Goal: Information Seeking & Learning: Understand process/instructions

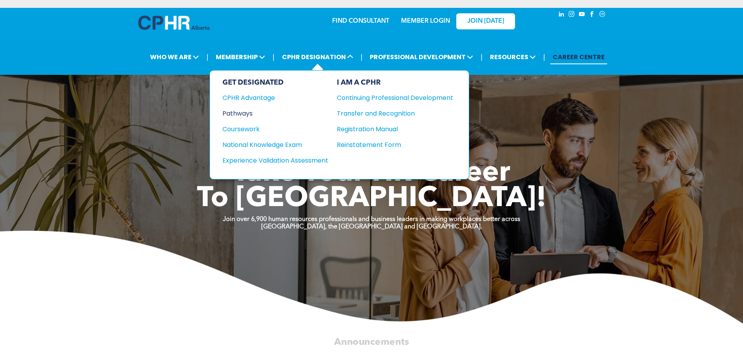
click at [245, 112] on div "Pathways" at bounding box center [270, 114] width 95 height 10
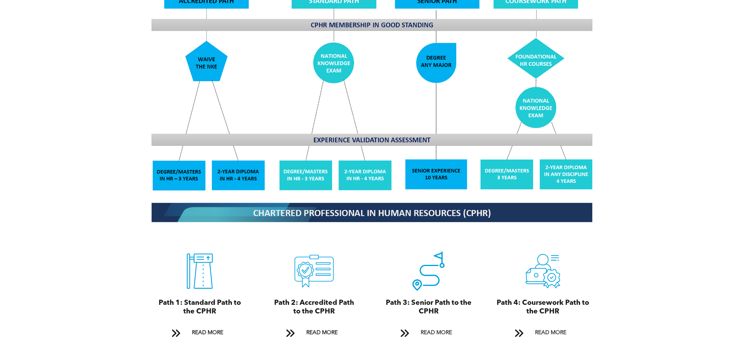
scroll to position [823, 0]
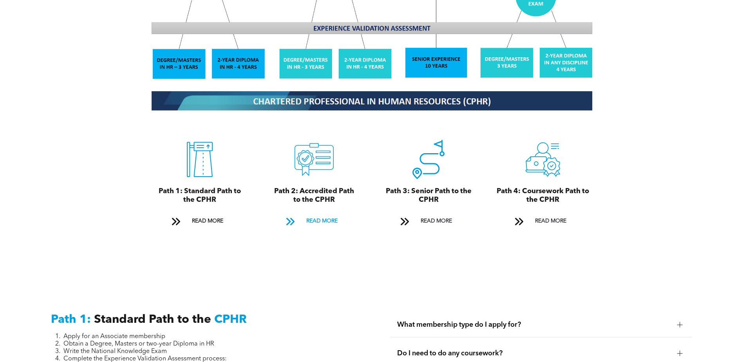
click at [314, 214] on span "READ MORE" at bounding box center [322, 221] width 37 height 14
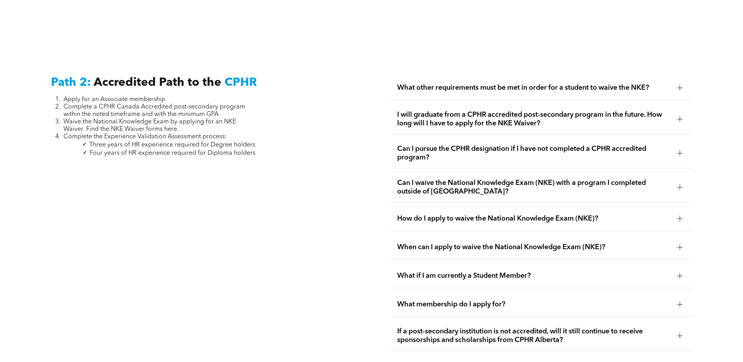
scroll to position [1280, 0]
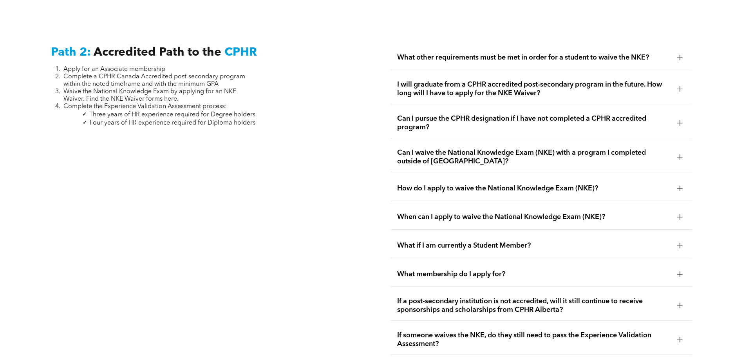
click at [169, 90] on span "Waive the National Knowledge Exam by applying for an NKE Waiver. Find the NKE W…" at bounding box center [149, 96] width 173 height 14
click at [420, 184] on span "How do I apply to waive the National Knowledge Exam (NKE)?" at bounding box center [534, 188] width 274 height 9
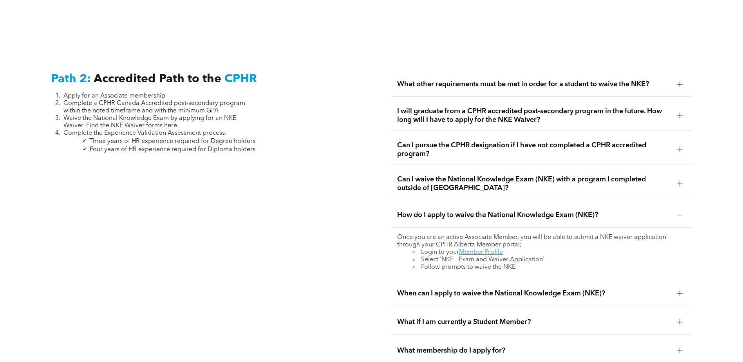
scroll to position [1241, 0]
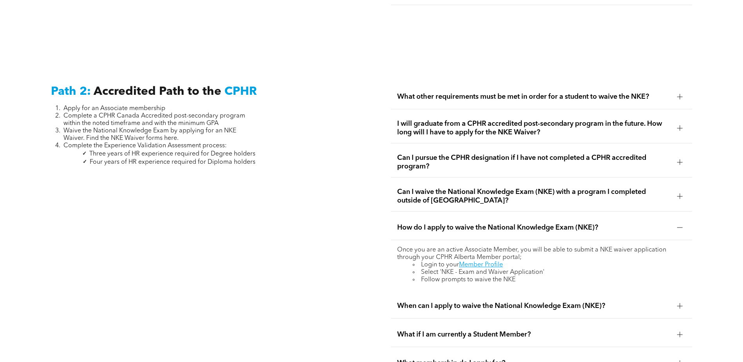
click at [451, 85] on div "What other requirements must be met in order for a student to waive the NKE?" at bounding box center [541, 97] width 301 height 25
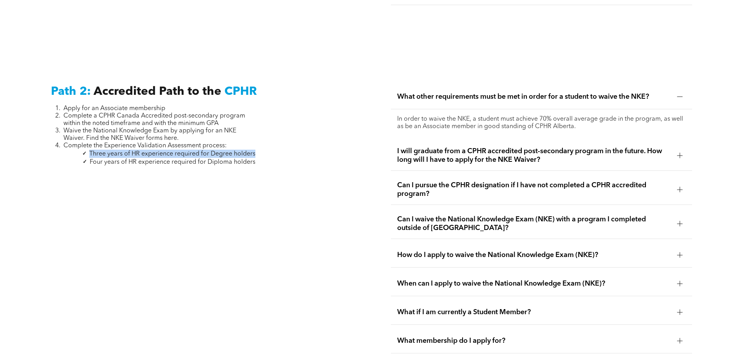
drag, startPoint x: 90, startPoint y: 144, endPoint x: 258, endPoint y: 147, distance: 167.3
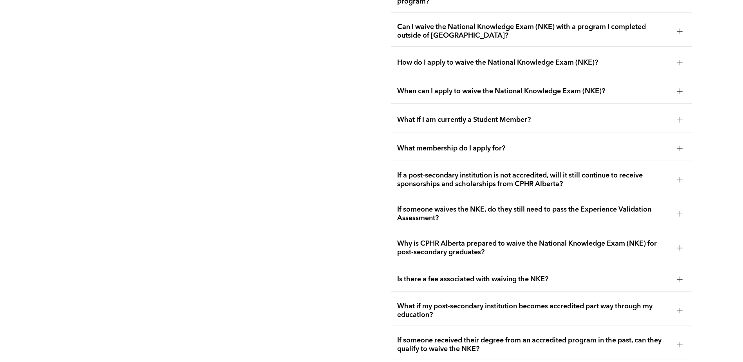
scroll to position [1476, 0]
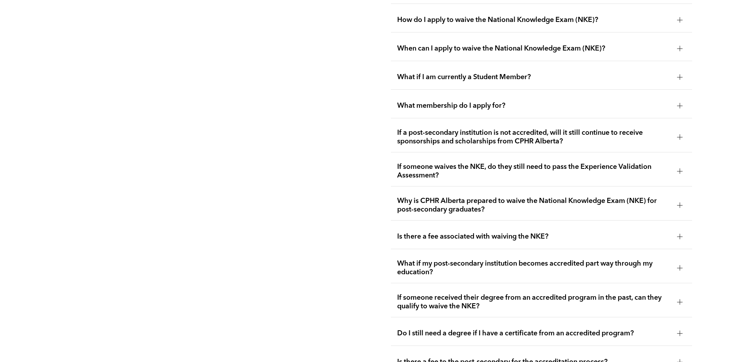
click at [419, 163] on span "If someone waives the NKE, do they still need to pass the Experience Validation…" at bounding box center [534, 171] width 274 height 17
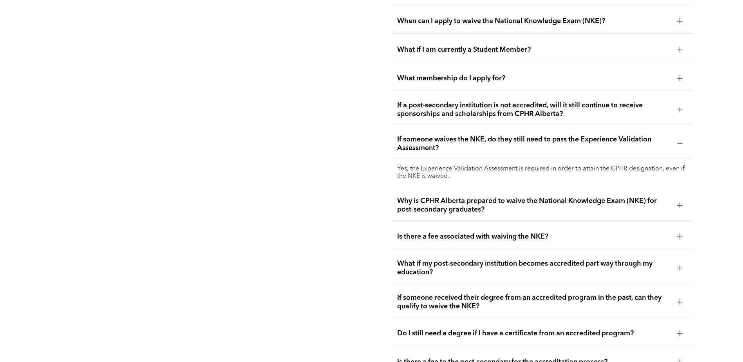
drag, startPoint x: 447, startPoint y: 214, endPoint x: 426, endPoint y: 214, distance: 20.4
click at [447, 224] on div "Is there a fee associated with waiving the NKE?" at bounding box center [541, 236] width 301 height 25
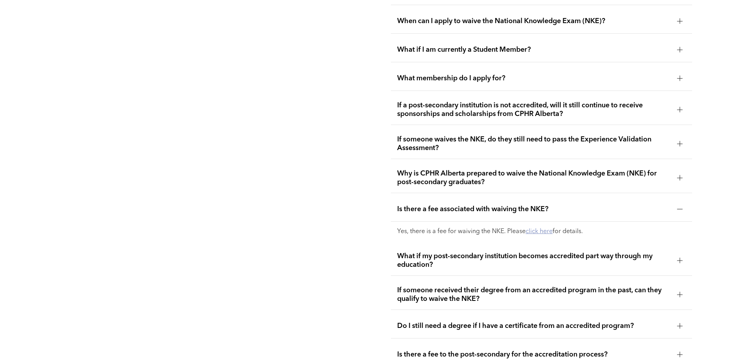
click at [530, 228] on link "click here" at bounding box center [539, 231] width 27 height 6
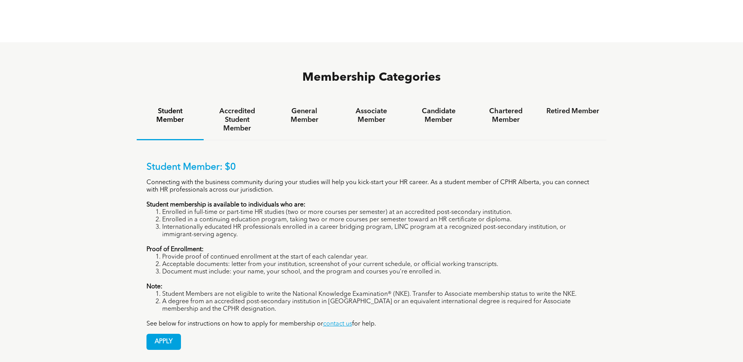
scroll to position [509, 0]
click at [370, 107] on h4 "Associate Member" at bounding box center [371, 115] width 53 height 17
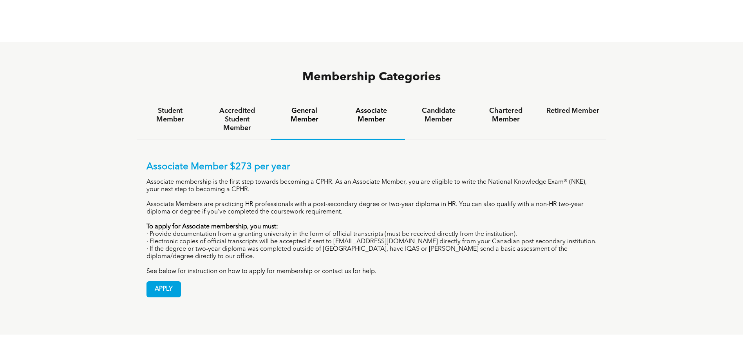
click at [294, 107] on h4 "General Member" at bounding box center [304, 115] width 53 height 17
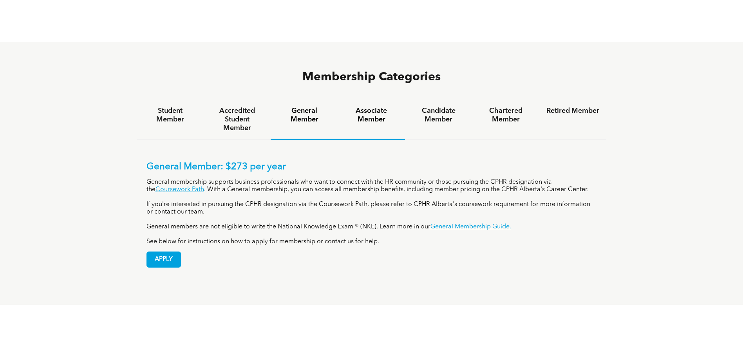
click at [369, 107] on h4 "Associate Member" at bounding box center [371, 115] width 53 height 17
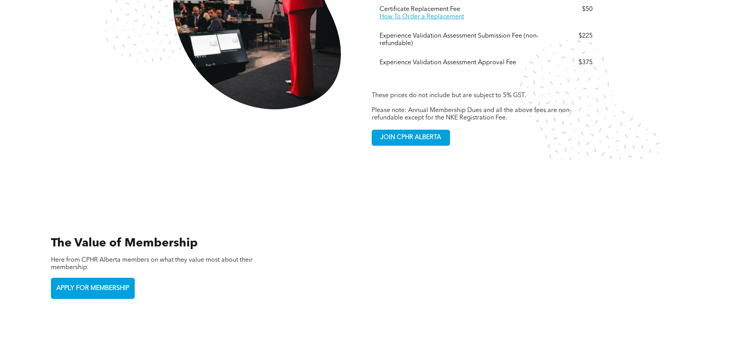
scroll to position [1685, 0]
